Goal: Task Accomplishment & Management: Complete application form

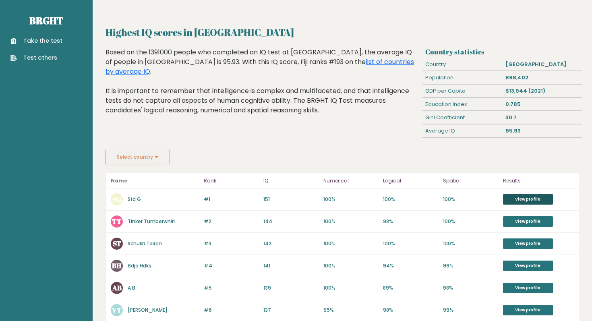
click at [534, 199] on link "View profile" at bounding box center [528, 199] width 50 height 10
click at [515, 130] on div "95.93" at bounding box center [543, 131] width 80 height 13
click at [46, 42] on link "Take the test" at bounding box center [36, 41] width 52 height 8
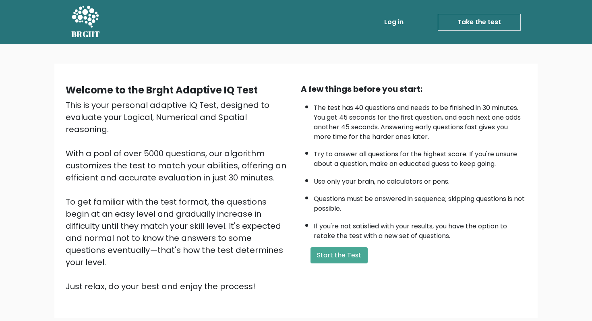
click at [341, 246] on div "A few things before you start: The test has 40 questions and needs to be finish…" at bounding box center [413, 188] width 235 height 210
click at [351, 256] on button "Start the Test" at bounding box center [339, 255] width 57 height 16
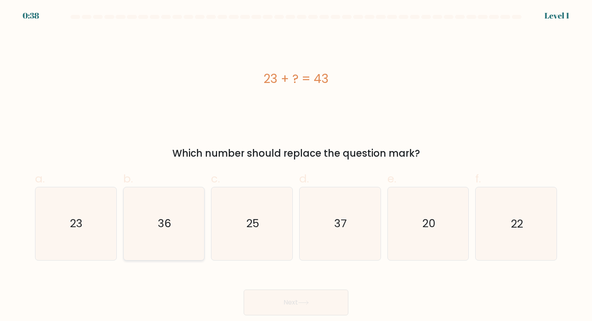
click at [163, 228] on text "36" at bounding box center [164, 223] width 13 height 15
click at [296, 166] on input "b. 36" at bounding box center [296, 163] width 0 height 5
radio input "true"
click at [311, 300] on button "Next" at bounding box center [296, 303] width 105 height 26
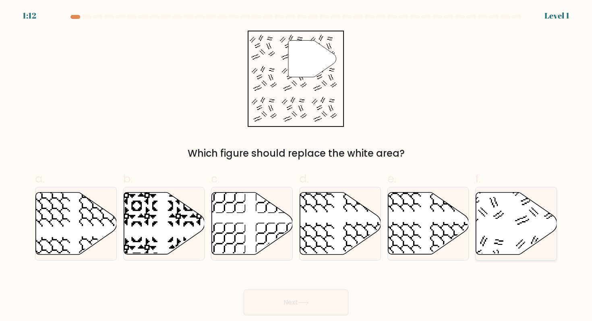
click at [505, 235] on icon at bounding box center [516, 224] width 81 height 62
click at [297, 166] on input "f." at bounding box center [296, 163] width 0 height 5
radio input "true"
click at [324, 293] on button "Next" at bounding box center [296, 303] width 105 height 26
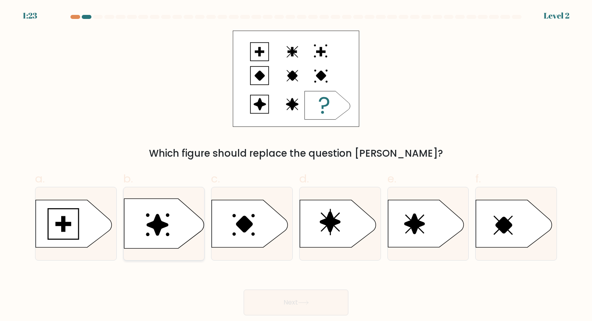
click at [158, 227] on icon at bounding box center [157, 224] width 21 height 21
click at [296, 166] on input "b." at bounding box center [296, 163] width 0 height 5
radio input "true"
click at [301, 305] on button "Next" at bounding box center [296, 303] width 105 height 26
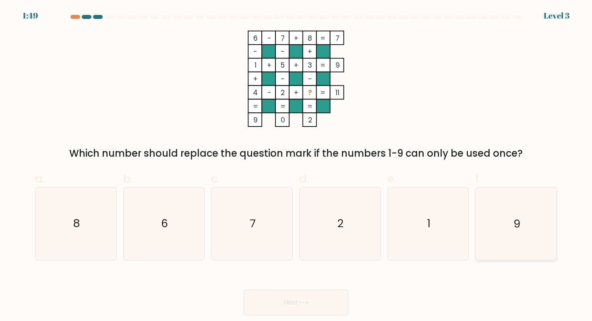
click at [519, 206] on icon "9" at bounding box center [516, 223] width 73 height 73
click at [297, 166] on input "f. 9" at bounding box center [296, 163] width 0 height 5
radio input "true"
click at [295, 302] on button "Next" at bounding box center [296, 303] width 105 height 26
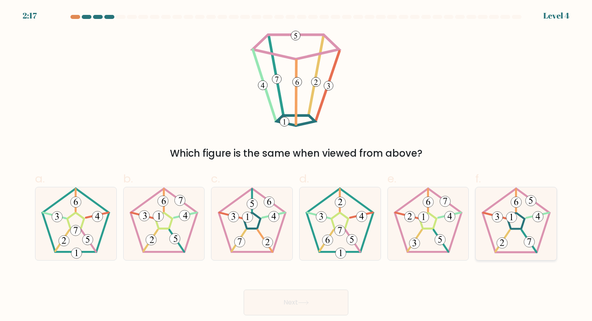
click at [522, 227] on 255 at bounding box center [516, 221] width 17 height 16
click at [297, 166] on input "f." at bounding box center [296, 163] width 0 height 5
radio input "true"
click at [322, 312] on button "Next" at bounding box center [296, 303] width 105 height 26
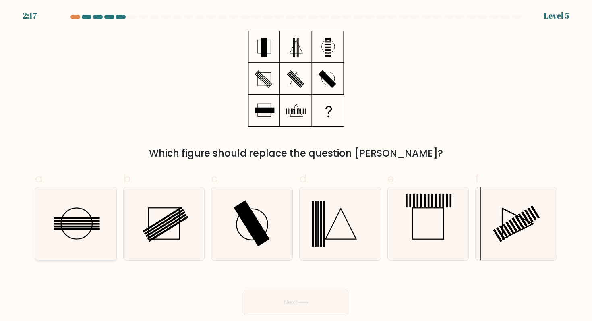
click at [90, 215] on circle at bounding box center [76, 223] width 31 height 31
click at [296, 166] on input "a." at bounding box center [296, 163] width 0 height 5
radio input "true"
click at [319, 298] on button "Next" at bounding box center [296, 303] width 105 height 26
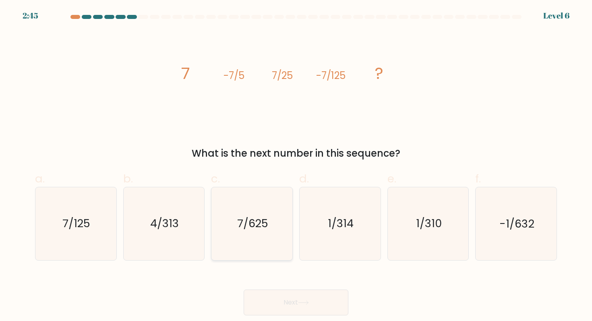
click at [237, 226] on icon "7/625" at bounding box center [252, 223] width 73 height 73
click at [296, 166] on input "c. 7/625" at bounding box center [296, 163] width 0 height 5
radio input "true"
click at [317, 307] on button "Next" at bounding box center [296, 303] width 105 height 26
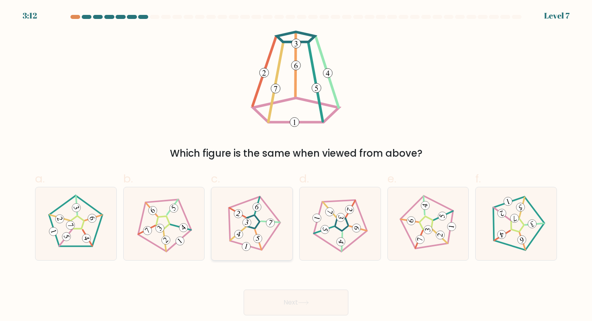
click at [271, 246] on icon at bounding box center [252, 224] width 58 height 58
click at [296, 166] on input "c." at bounding box center [296, 163] width 0 height 5
radio input "true"
click at [299, 299] on button "Next" at bounding box center [296, 303] width 105 height 26
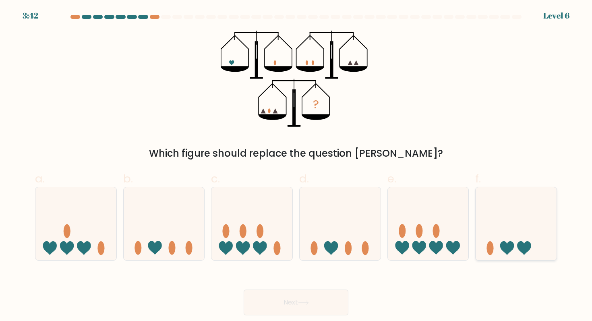
click at [523, 242] on icon at bounding box center [524, 248] width 14 height 14
click at [297, 166] on input "f." at bounding box center [296, 163] width 0 height 5
radio input "true"
click at [261, 247] on icon at bounding box center [260, 248] width 14 height 14
click at [296, 166] on input "c." at bounding box center [296, 163] width 0 height 5
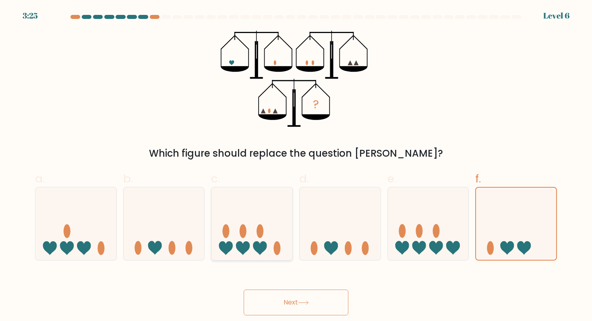
radio input "true"
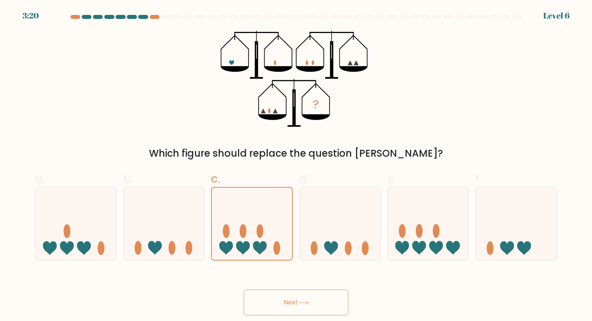
click at [323, 295] on button "Next" at bounding box center [296, 303] width 105 height 26
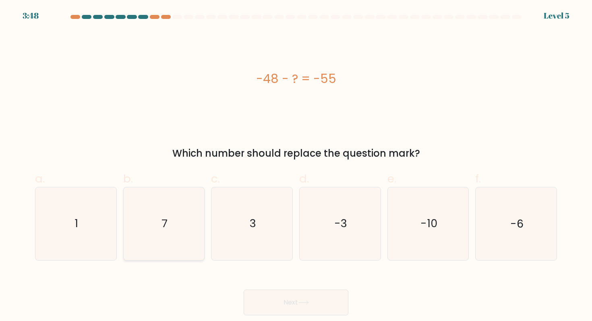
click at [182, 236] on icon "7" at bounding box center [164, 223] width 73 height 73
click at [296, 166] on input "b. 7" at bounding box center [296, 163] width 0 height 5
radio input "true"
click at [318, 300] on button "Next" at bounding box center [296, 303] width 105 height 26
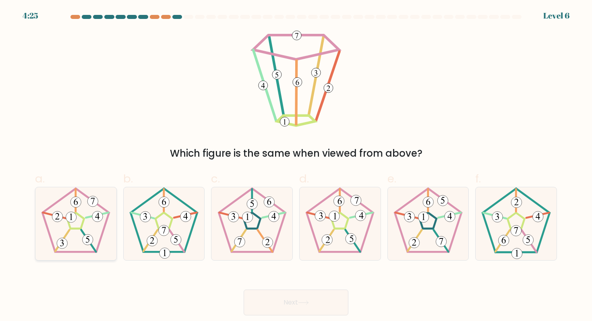
click at [89, 228] on icon at bounding box center [75, 223] width 73 height 73
click at [296, 166] on input "a." at bounding box center [296, 163] width 0 height 5
radio input "true"
click at [288, 304] on button "Next" at bounding box center [296, 303] width 105 height 26
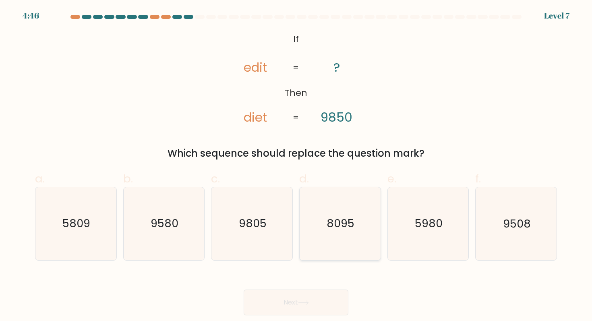
click at [362, 228] on icon "8095" at bounding box center [340, 223] width 73 height 73
click at [297, 166] on input "d. 8095" at bounding box center [296, 163] width 0 height 5
radio input "true"
click at [323, 299] on button "Next" at bounding box center [296, 303] width 105 height 26
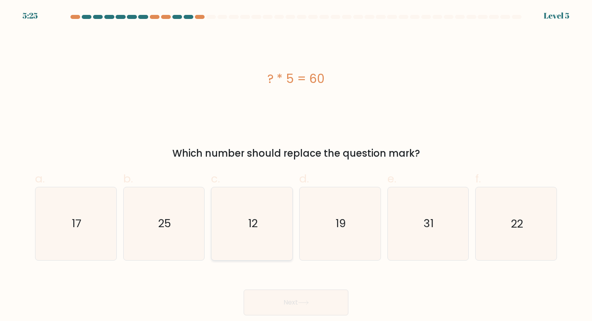
click at [251, 228] on text "12" at bounding box center [253, 223] width 10 height 15
click at [296, 166] on input "c. 12" at bounding box center [296, 163] width 0 height 5
radio input "true"
click at [284, 297] on button "Next" at bounding box center [296, 303] width 105 height 26
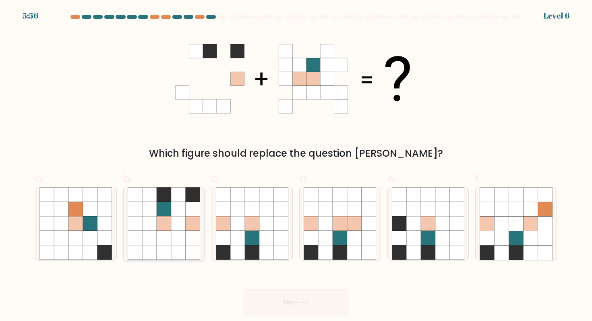
click at [185, 228] on icon at bounding box center [178, 224] width 15 height 15
click at [296, 166] on input "b." at bounding box center [296, 163] width 0 height 5
radio input "true"
click at [316, 300] on button "Next" at bounding box center [296, 303] width 105 height 26
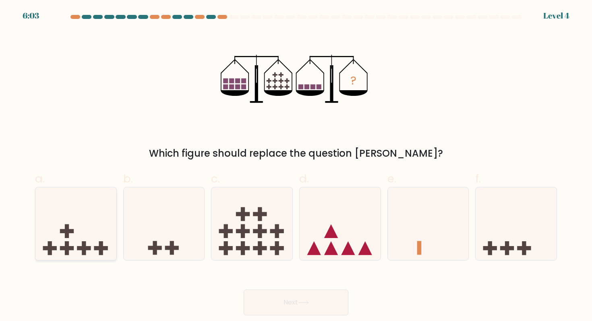
click at [92, 242] on icon at bounding box center [75, 223] width 81 height 67
click at [296, 166] on input "a." at bounding box center [296, 163] width 0 height 5
radio input "true"
click at [311, 308] on button "Next" at bounding box center [296, 303] width 105 height 26
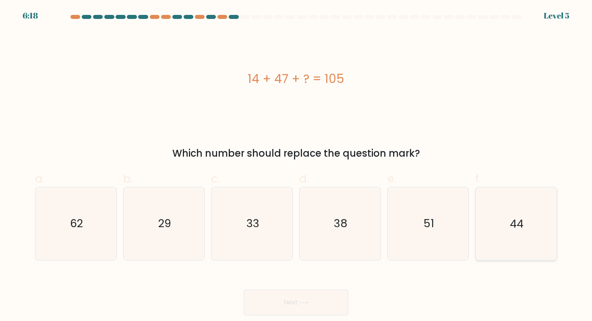
click at [499, 233] on icon "44" at bounding box center [516, 223] width 73 height 73
click at [297, 166] on input "f. 44" at bounding box center [296, 163] width 0 height 5
radio input "true"
click at [332, 297] on button "Next" at bounding box center [296, 303] width 105 height 26
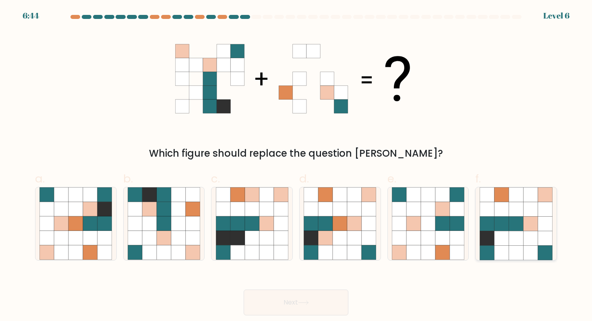
click at [495, 227] on icon at bounding box center [502, 224] width 15 height 15
click at [297, 166] on input "f." at bounding box center [296, 163] width 0 height 5
radio input "true"
click at [428, 227] on icon at bounding box center [428, 224] width 15 height 15
click at [297, 166] on input "e." at bounding box center [296, 163] width 0 height 5
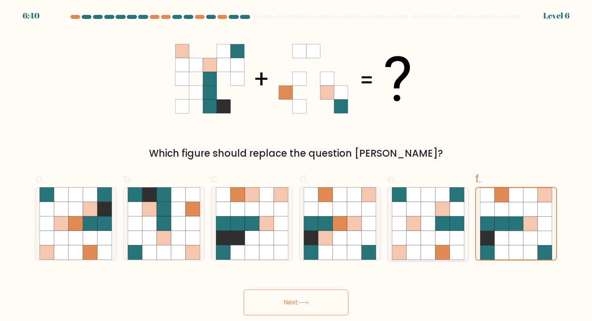
radio input "true"
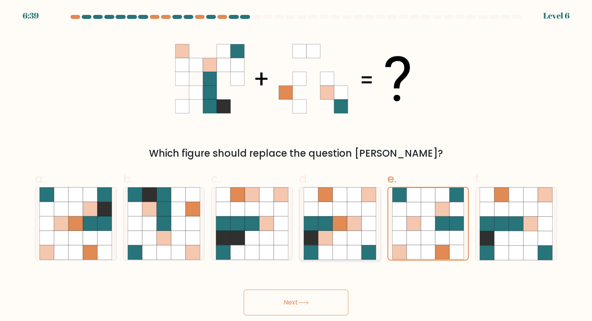
click at [345, 244] on icon at bounding box center [340, 238] width 15 height 15
click at [297, 166] on input "d." at bounding box center [296, 163] width 0 height 5
radio input "true"
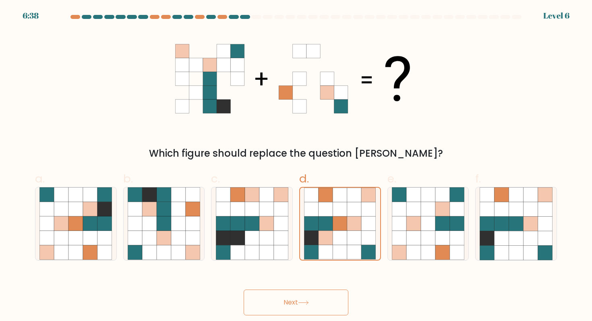
click at [314, 299] on button "Next" at bounding box center [296, 303] width 105 height 26
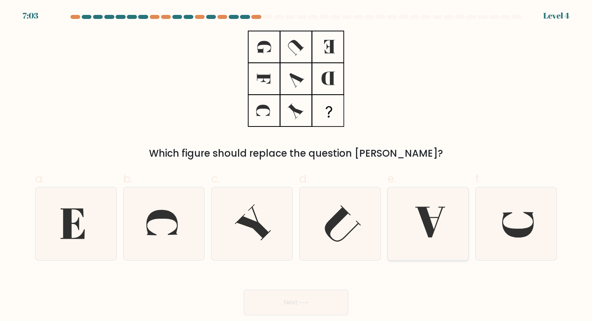
click at [423, 222] on icon at bounding box center [430, 222] width 30 height 31
click at [297, 166] on input "e." at bounding box center [296, 163] width 0 height 5
radio input "true"
click at [322, 293] on button "Next" at bounding box center [296, 303] width 105 height 26
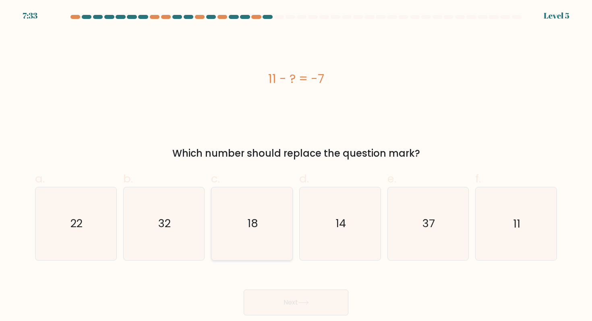
click at [261, 214] on icon "18" at bounding box center [252, 223] width 73 height 73
click at [296, 166] on input "c. 18" at bounding box center [296, 163] width 0 height 5
radio input "true"
click at [295, 298] on button "Next" at bounding box center [296, 303] width 105 height 26
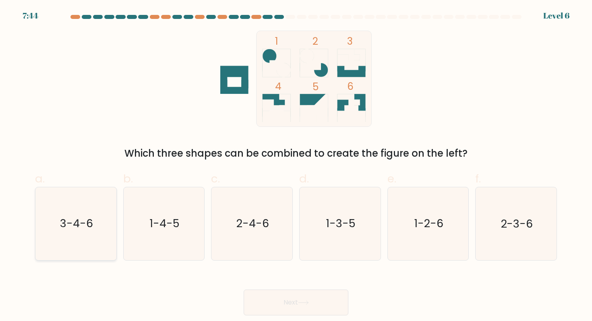
click at [100, 241] on icon "3-4-6" at bounding box center [75, 223] width 73 height 73
click at [296, 166] on input "a. 3-4-6" at bounding box center [296, 163] width 0 height 5
radio input "true"
click at [305, 301] on icon at bounding box center [303, 303] width 11 height 4
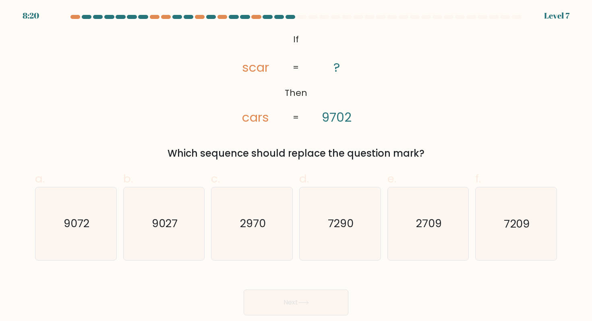
click at [318, 302] on button "Next" at bounding box center [296, 303] width 105 height 26
click at [270, 232] on icon "2970" at bounding box center [252, 223] width 73 height 73
click at [296, 166] on input "c. 2970" at bounding box center [296, 163] width 0 height 5
radio input "true"
click at [314, 307] on button "Next" at bounding box center [296, 303] width 105 height 26
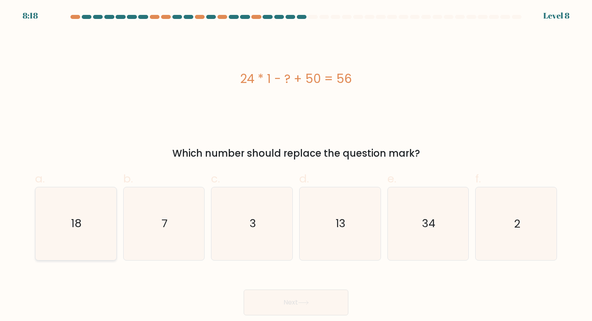
click at [75, 230] on text "18" at bounding box center [76, 223] width 11 height 15
click at [296, 166] on input "a. 18" at bounding box center [296, 163] width 0 height 5
radio input "true"
click at [310, 296] on button "Next" at bounding box center [296, 303] width 105 height 26
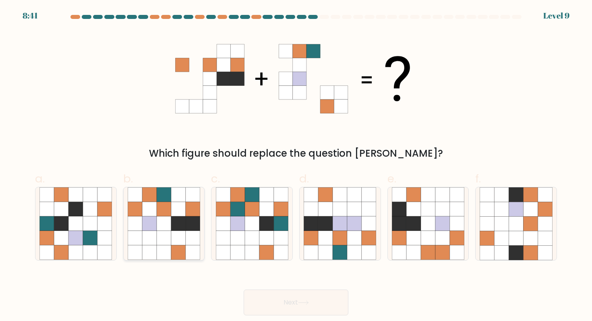
click at [182, 216] on icon at bounding box center [178, 209] width 15 height 15
click at [296, 166] on input "b." at bounding box center [296, 163] width 0 height 5
radio input "true"
click at [314, 301] on button "Next" at bounding box center [296, 303] width 105 height 26
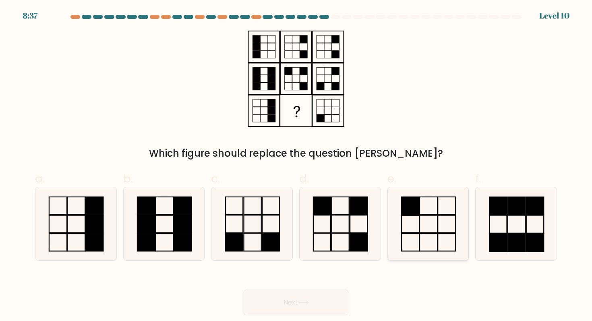
click at [418, 204] on rect at bounding box center [411, 205] width 18 height 17
click at [297, 166] on input "e." at bounding box center [296, 163] width 0 height 5
radio input "true"
click at [320, 305] on button "Next" at bounding box center [296, 303] width 105 height 26
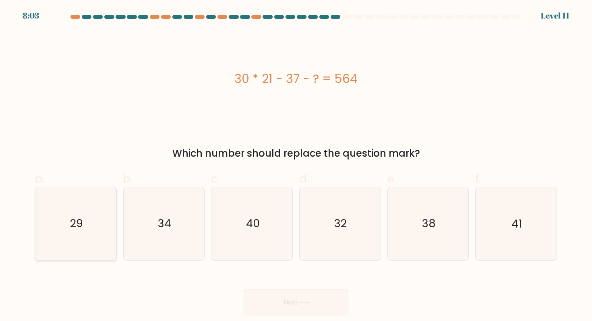
click at [84, 206] on icon "29" at bounding box center [75, 223] width 73 height 73
click at [296, 166] on input "a. 29" at bounding box center [296, 163] width 0 height 5
radio input "true"
click at [283, 295] on button "Next" at bounding box center [296, 303] width 105 height 26
click at [289, 302] on button "Next" at bounding box center [296, 303] width 105 height 26
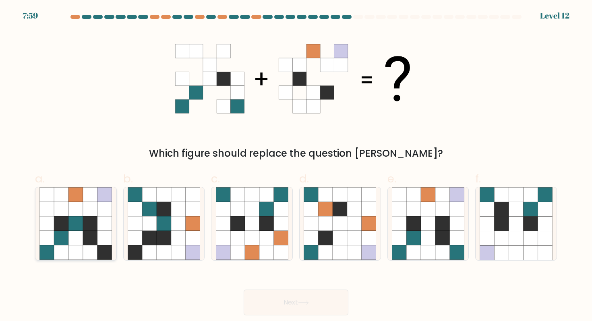
click at [89, 239] on icon at bounding box center [90, 238] width 15 height 15
click at [296, 166] on input "a." at bounding box center [296, 163] width 0 height 5
radio input "true"
click at [101, 242] on icon at bounding box center [105, 238] width 15 height 15
click at [296, 166] on input "a." at bounding box center [296, 163] width 0 height 5
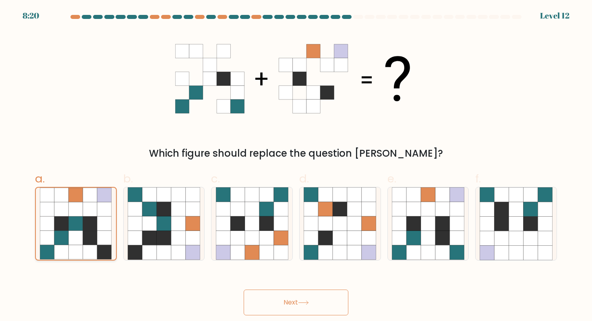
click at [79, 237] on icon at bounding box center [76, 238] width 15 height 15
click at [296, 166] on input "a." at bounding box center [296, 163] width 0 height 5
click at [409, 244] on icon at bounding box center [414, 238] width 15 height 15
click at [297, 166] on input "e." at bounding box center [296, 163] width 0 height 5
radio input "true"
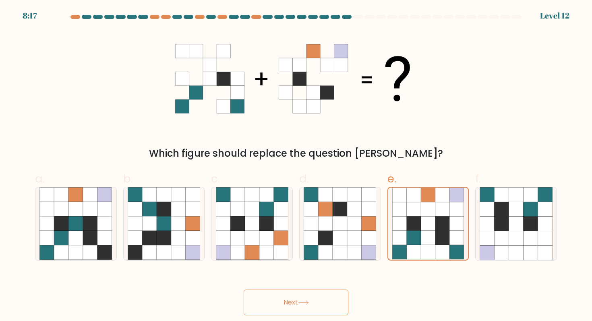
click at [286, 305] on button "Next" at bounding box center [296, 303] width 105 height 26
click at [307, 307] on button "Next" at bounding box center [296, 303] width 105 height 26
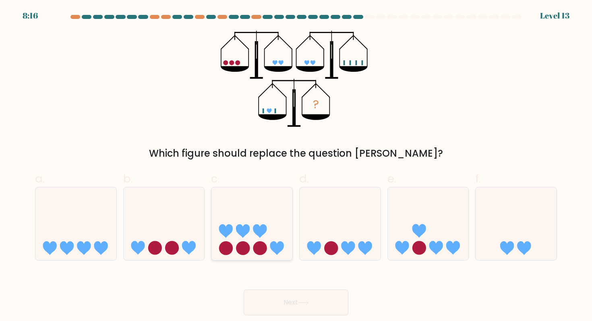
click at [266, 232] on icon at bounding box center [260, 231] width 14 height 14
click at [296, 166] on input "c." at bounding box center [296, 163] width 0 height 5
radio input "true"
click at [314, 300] on button "Next" at bounding box center [296, 303] width 105 height 26
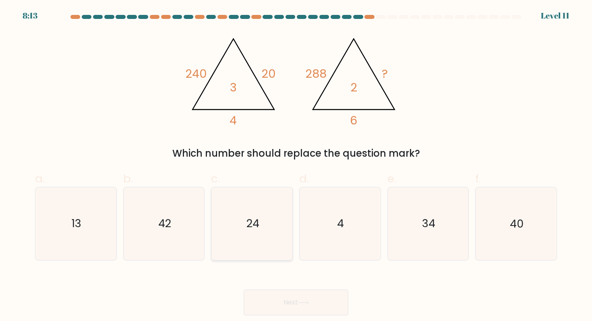
click at [267, 245] on icon "24" at bounding box center [252, 223] width 73 height 73
click at [296, 166] on input "c. 24" at bounding box center [296, 163] width 0 height 5
radio input "true"
click at [322, 306] on button "Next" at bounding box center [296, 303] width 105 height 26
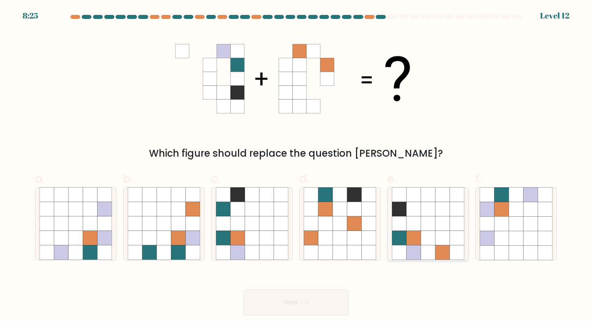
click at [433, 235] on icon at bounding box center [428, 238] width 15 height 15
click at [297, 166] on input "e." at bounding box center [296, 163] width 0 height 5
radio input "true"
click at [319, 292] on button "Next" at bounding box center [296, 303] width 105 height 26
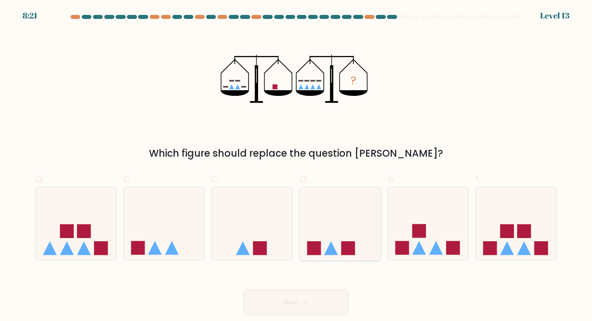
click at [364, 244] on icon at bounding box center [340, 223] width 81 height 67
click at [297, 166] on input "d." at bounding box center [296, 163] width 0 height 5
radio input "true"
click at [315, 297] on button "Next" at bounding box center [296, 303] width 105 height 26
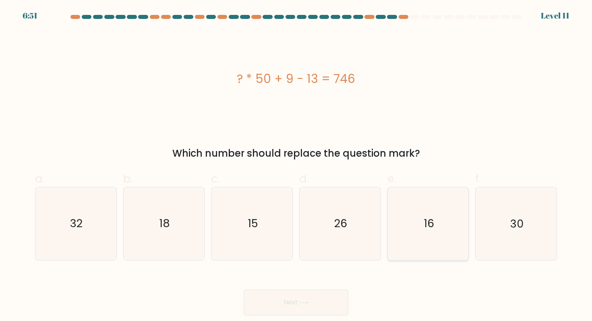
click at [445, 249] on icon "16" at bounding box center [428, 223] width 73 height 73
click at [297, 166] on input "e. 16" at bounding box center [296, 163] width 0 height 5
radio input "true"
click at [333, 303] on button "Next" at bounding box center [296, 303] width 105 height 26
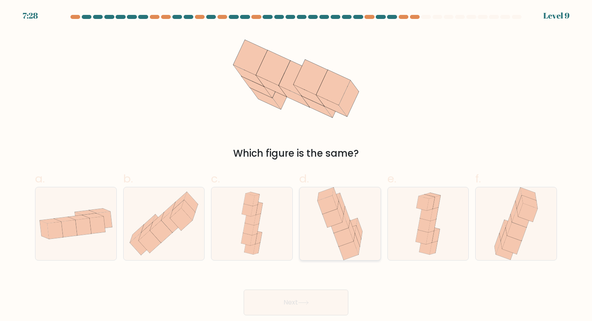
click at [338, 234] on icon at bounding box center [343, 237] width 19 height 19
click at [297, 166] on input "d." at bounding box center [296, 163] width 0 height 5
radio input "true"
click at [303, 311] on button "Next" at bounding box center [296, 303] width 105 height 26
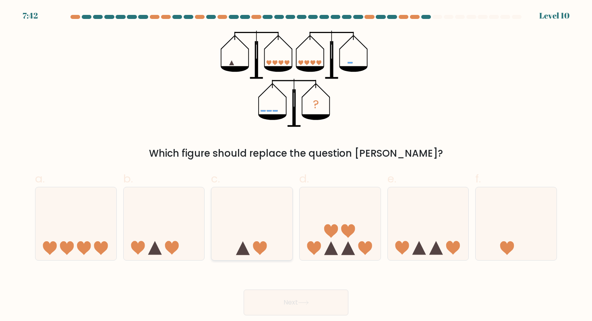
click at [273, 235] on icon at bounding box center [252, 223] width 81 height 67
click at [296, 166] on input "c." at bounding box center [296, 163] width 0 height 5
radio input "true"
click at [310, 307] on button "Next" at bounding box center [296, 303] width 105 height 26
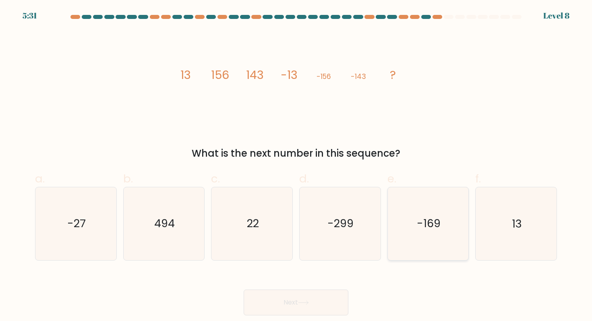
click at [424, 219] on text "-169" at bounding box center [429, 223] width 24 height 15
click at [297, 166] on input "e. -169" at bounding box center [296, 163] width 0 height 5
radio input "true"
click at [321, 312] on button "Next" at bounding box center [296, 303] width 105 height 26
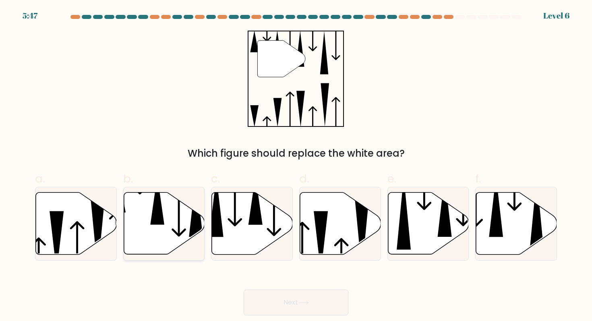
click at [168, 241] on icon at bounding box center [164, 224] width 81 height 62
click at [296, 166] on input "b." at bounding box center [296, 163] width 0 height 5
radio input "true"
click at [260, 246] on icon at bounding box center [252, 224] width 81 height 62
click at [296, 166] on input "c." at bounding box center [296, 163] width 0 height 5
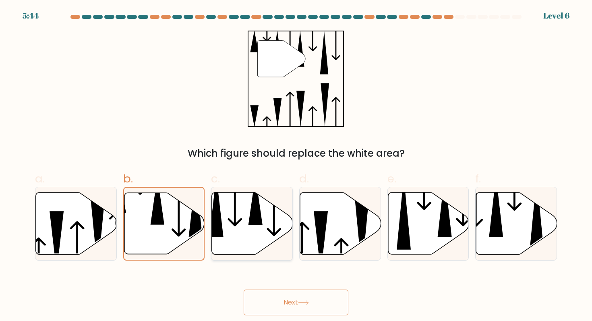
radio input "true"
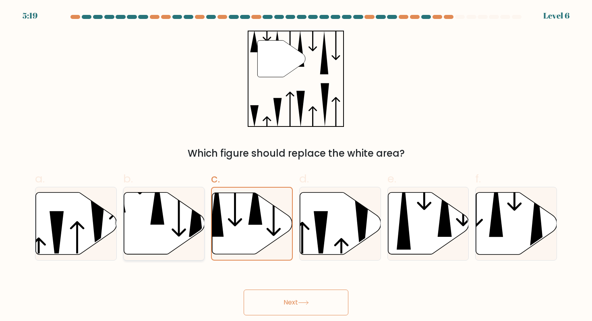
click at [174, 243] on icon at bounding box center [164, 224] width 81 height 62
click at [296, 166] on input "b." at bounding box center [296, 163] width 0 height 5
radio input "true"
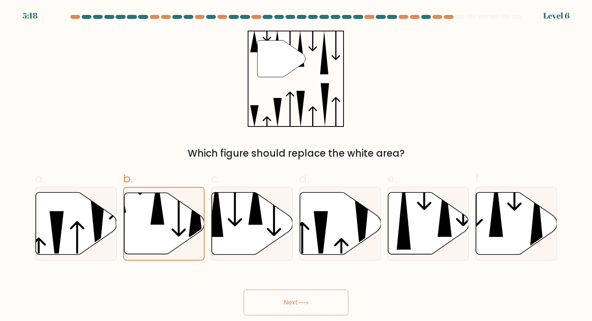
click at [266, 301] on button "Next" at bounding box center [296, 303] width 105 height 26
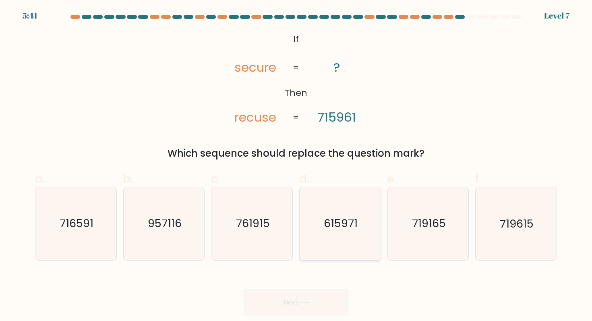
click at [340, 245] on icon "615971" at bounding box center [340, 223] width 73 height 73
click at [297, 166] on input "d. 615971" at bounding box center [296, 163] width 0 height 5
radio input "true"
click at [297, 306] on button "Next" at bounding box center [296, 303] width 105 height 26
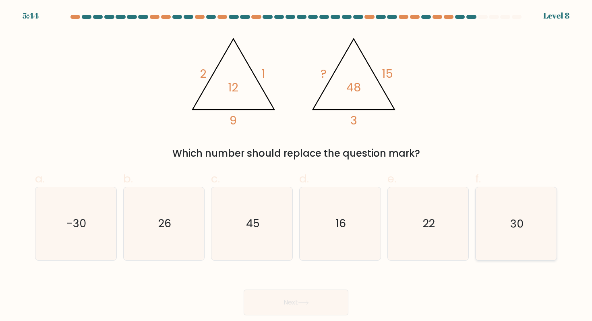
click at [496, 225] on icon "30" at bounding box center [516, 223] width 73 height 73
click at [297, 166] on input "f. 30" at bounding box center [296, 163] width 0 height 5
radio input "true"
click at [301, 303] on icon at bounding box center [304, 303] width 10 height 4
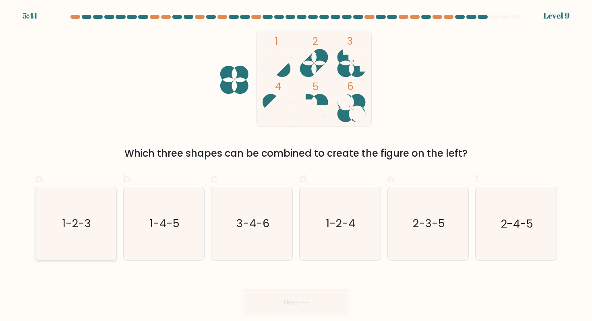
click at [81, 243] on icon "1-2-3" at bounding box center [75, 223] width 73 height 73
click at [296, 166] on input "a. 1-2-3" at bounding box center [296, 163] width 0 height 5
radio input "true"
click at [330, 310] on button "Next" at bounding box center [296, 303] width 105 height 26
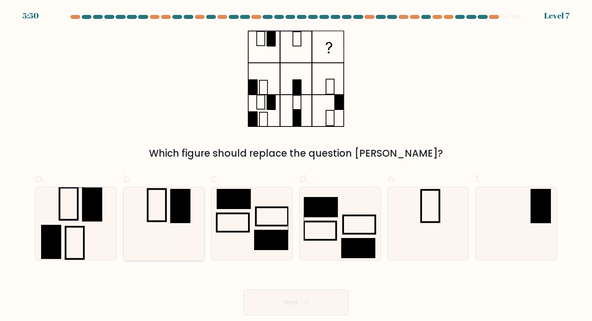
click at [197, 220] on icon at bounding box center [164, 223] width 73 height 73
click at [296, 166] on input "b." at bounding box center [296, 163] width 0 height 5
radio input "true"
click at [538, 207] on rect at bounding box center [541, 206] width 20 height 34
click at [297, 166] on input "f." at bounding box center [296, 163] width 0 height 5
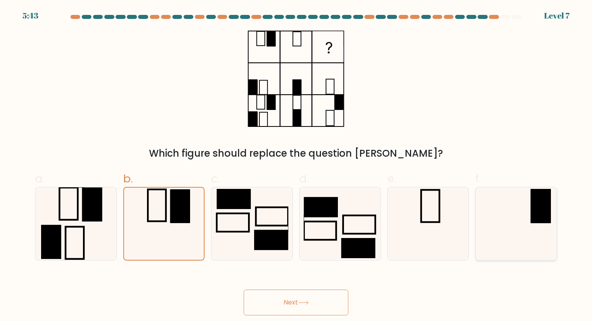
radio input "true"
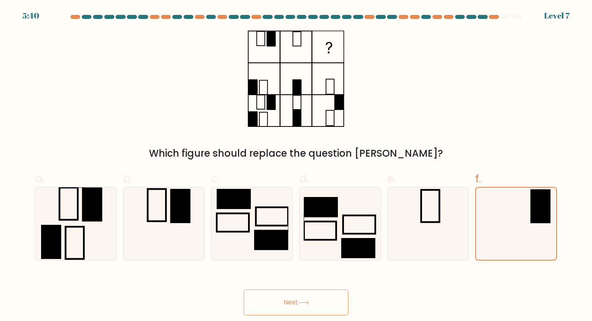
click at [328, 305] on button "Next" at bounding box center [296, 303] width 105 height 26
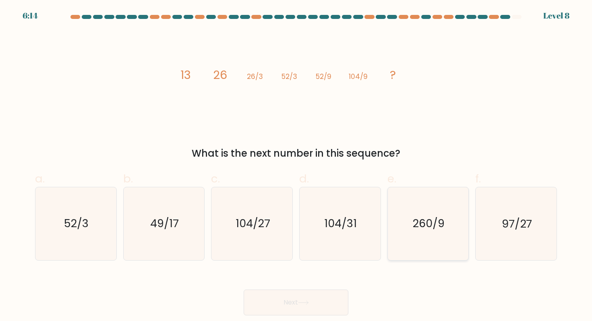
click at [427, 230] on text "260/9" at bounding box center [429, 223] width 32 height 15
click at [297, 166] on input "e. 260/9" at bounding box center [296, 163] width 0 height 5
radio input "true"
click at [294, 320] on body "6:13 Level 8" at bounding box center [296, 160] width 592 height 321
drag, startPoint x: 301, startPoint y: 312, endPoint x: 290, endPoint y: 308, distance: 11.9
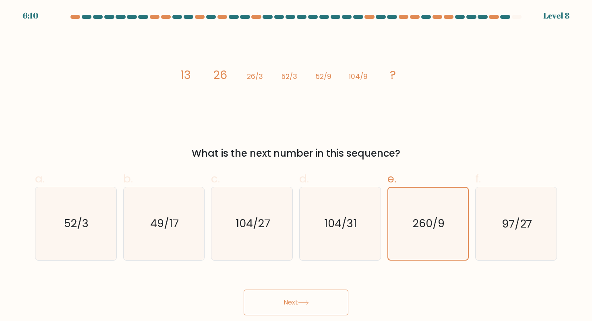
click at [290, 308] on button "Next" at bounding box center [296, 303] width 105 height 26
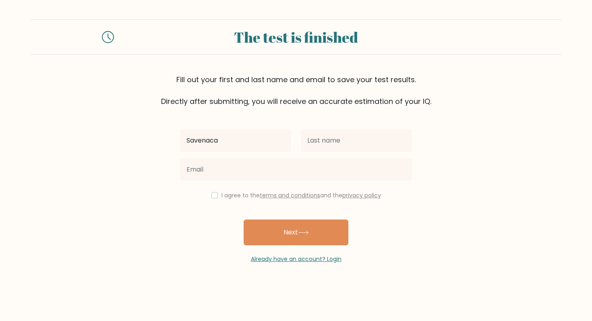
type input "Savenaca"
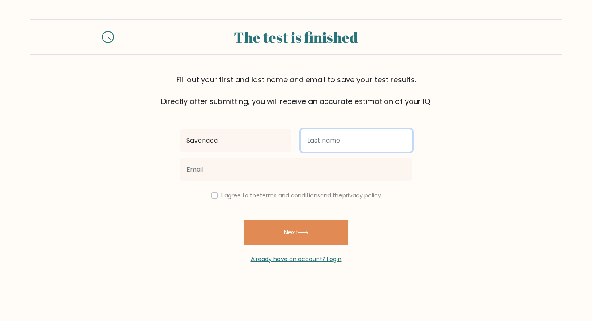
click at [345, 143] on input "text" at bounding box center [356, 140] width 111 height 23
type input "Volau"
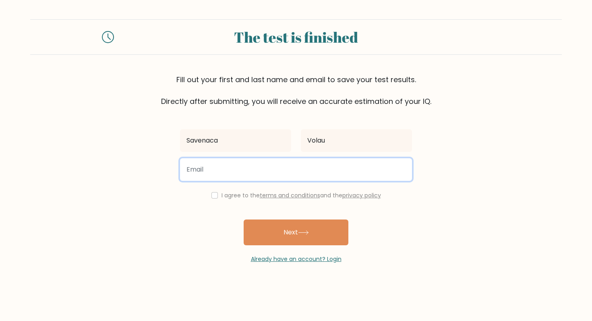
click at [318, 168] on input "email" at bounding box center [296, 169] width 232 height 23
type input "savenacajnrvolau@gmail.com"
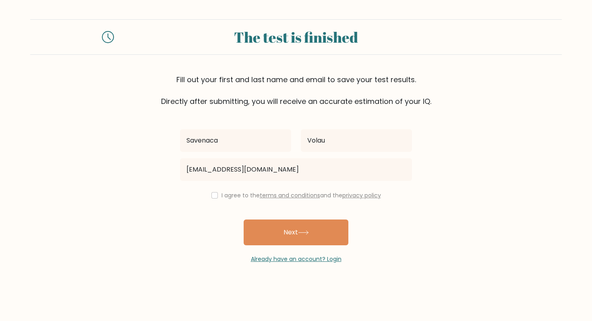
click at [217, 198] on div "I agree to the terms and conditions and the privacy policy" at bounding box center [296, 196] width 242 height 10
click at [215, 197] on input "checkbox" at bounding box center [215, 195] width 6 height 6
checkbox input "true"
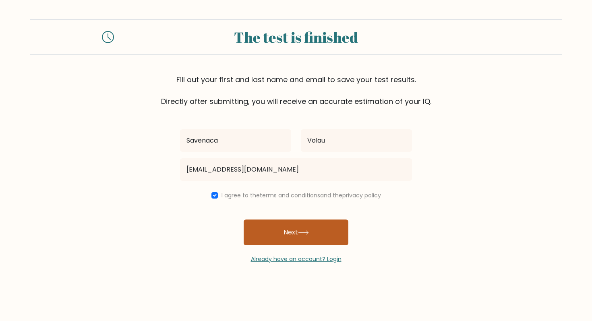
click at [293, 235] on button "Next" at bounding box center [296, 233] width 105 height 26
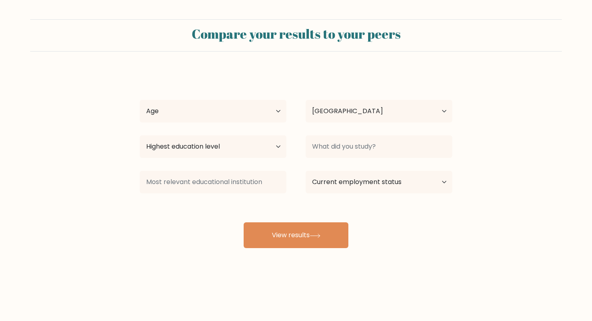
select select "FJ"
click at [287, 108] on div "Age Under [DEMOGRAPHIC_DATA] [DEMOGRAPHIC_DATA] [DEMOGRAPHIC_DATA] [DEMOGRAPHIC…" at bounding box center [213, 111] width 166 height 29
click at [276, 112] on select "Age Under [DEMOGRAPHIC_DATA] [DEMOGRAPHIC_DATA] [DEMOGRAPHIC_DATA] [DEMOGRAPHIC…" at bounding box center [213, 111] width 147 height 23
select select "18_24"
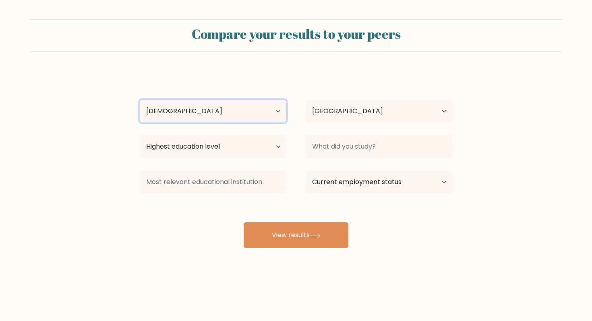
click at [140, 100] on select "Age Under [DEMOGRAPHIC_DATA] [DEMOGRAPHIC_DATA] [DEMOGRAPHIC_DATA] [DEMOGRAPHIC…" at bounding box center [213, 111] width 147 height 23
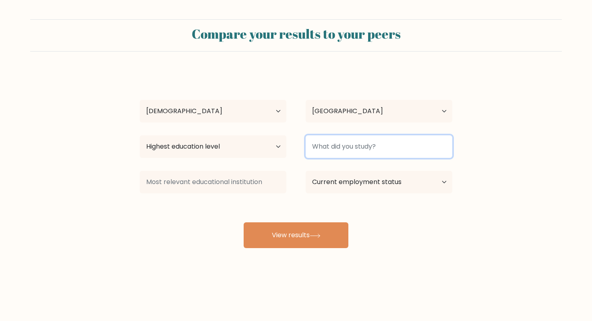
click at [350, 141] on input at bounding box center [379, 146] width 147 height 23
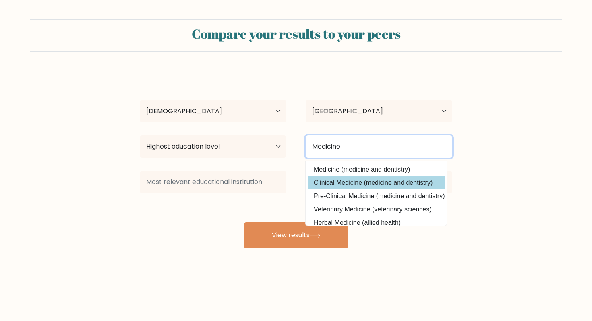
type input "Medicine"
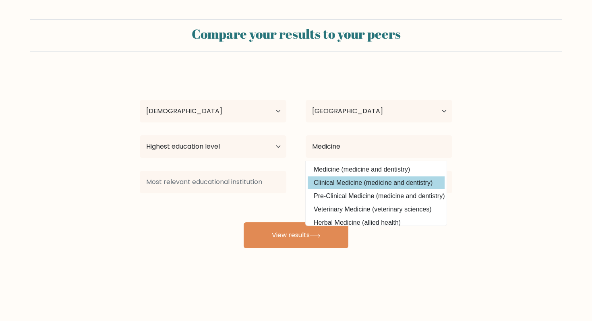
click at [375, 187] on div "Savenaca Volau Age Under [DEMOGRAPHIC_DATA] [DEMOGRAPHIC_DATA] [DEMOGRAPHIC_DAT…" at bounding box center [296, 159] width 322 height 177
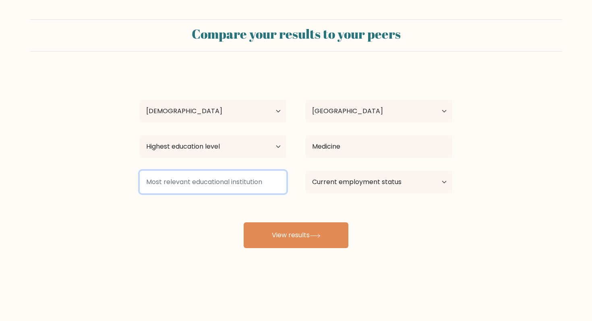
click at [266, 177] on input at bounding box center [213, 182] width 147 height 23
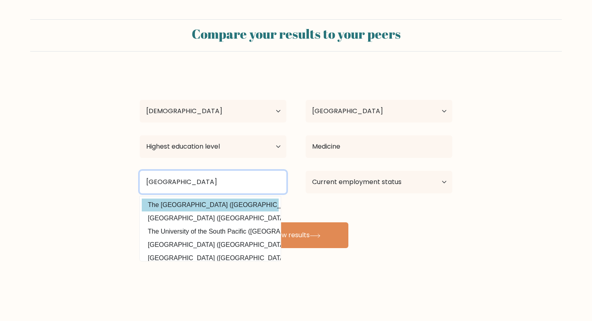
type input "University of Fiji"
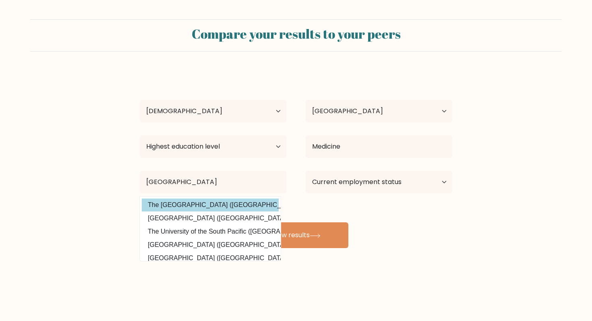
click at [256, 203] on div "Savenaca Volau Age Under 18 years old 18-24 years old 25-34 years old 35-44 yea…" at bounding box center [296, 159] width 322 height 177
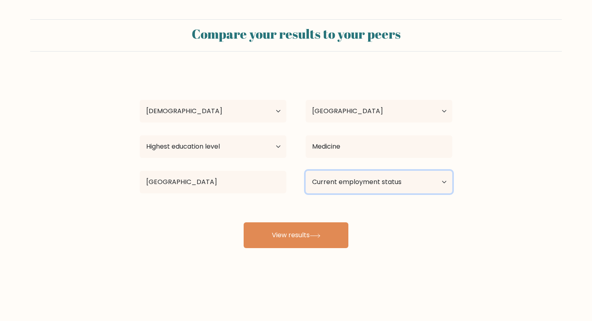
click at [369, 181] on select "Current employment status Employed Student Retired Other / prefer not to answer" at bounding box center [379, 182] width 147 height 23
select select "student"
click at [306, 171] on select "Current employment status Employed Student Retired Other / prefer not to answer" at bounding box center [379, 182] width 147 height 23
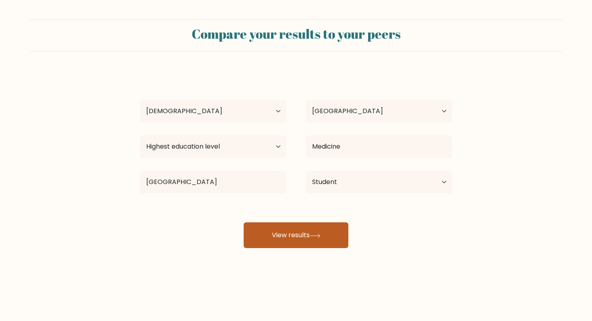
click at [310, 239] on button "View results" at bounding box center [296, 235] width 105 height 26
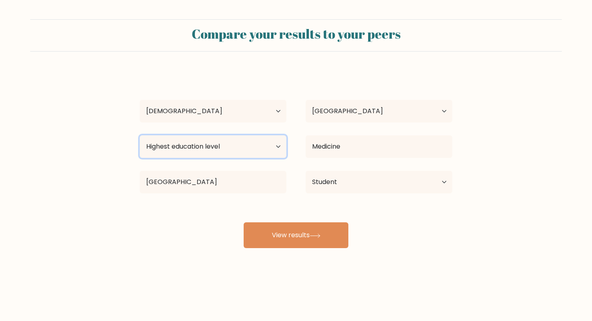
click at [254, 157] on select "Highest education level No schooling Primary Lower Secondary Upper Secondary Oc…" at bounding box center [213, 146] width 147 height 23
select select "upper_secondary"
click at [140, 135] on select "Highest education level No schooling Primary Lower Secondary Upper Secondary Oc…" at bounding box center [213, 146] width 147 height 23
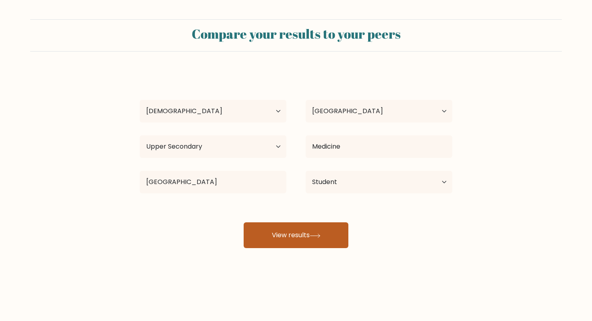
click at [299, 235] on button "View results" at bounding box center [296, 235] width 105 height 26
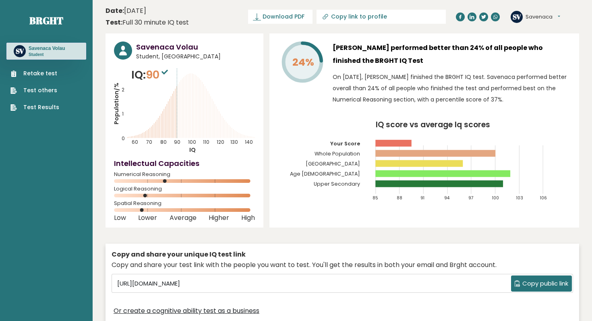
click at [166, 72] on icon at bounding box center [165, 72] width 6 height 5
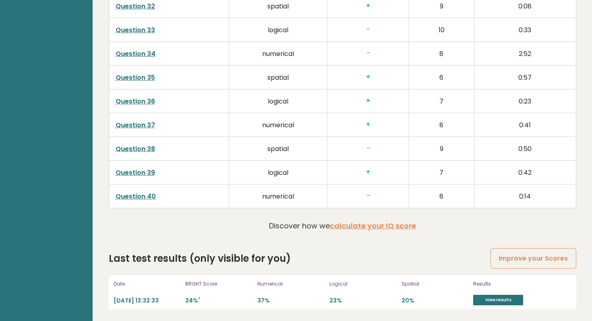
scroll to position [2020, 0]
